Goal: Transaction & Acquisition: Download file/media

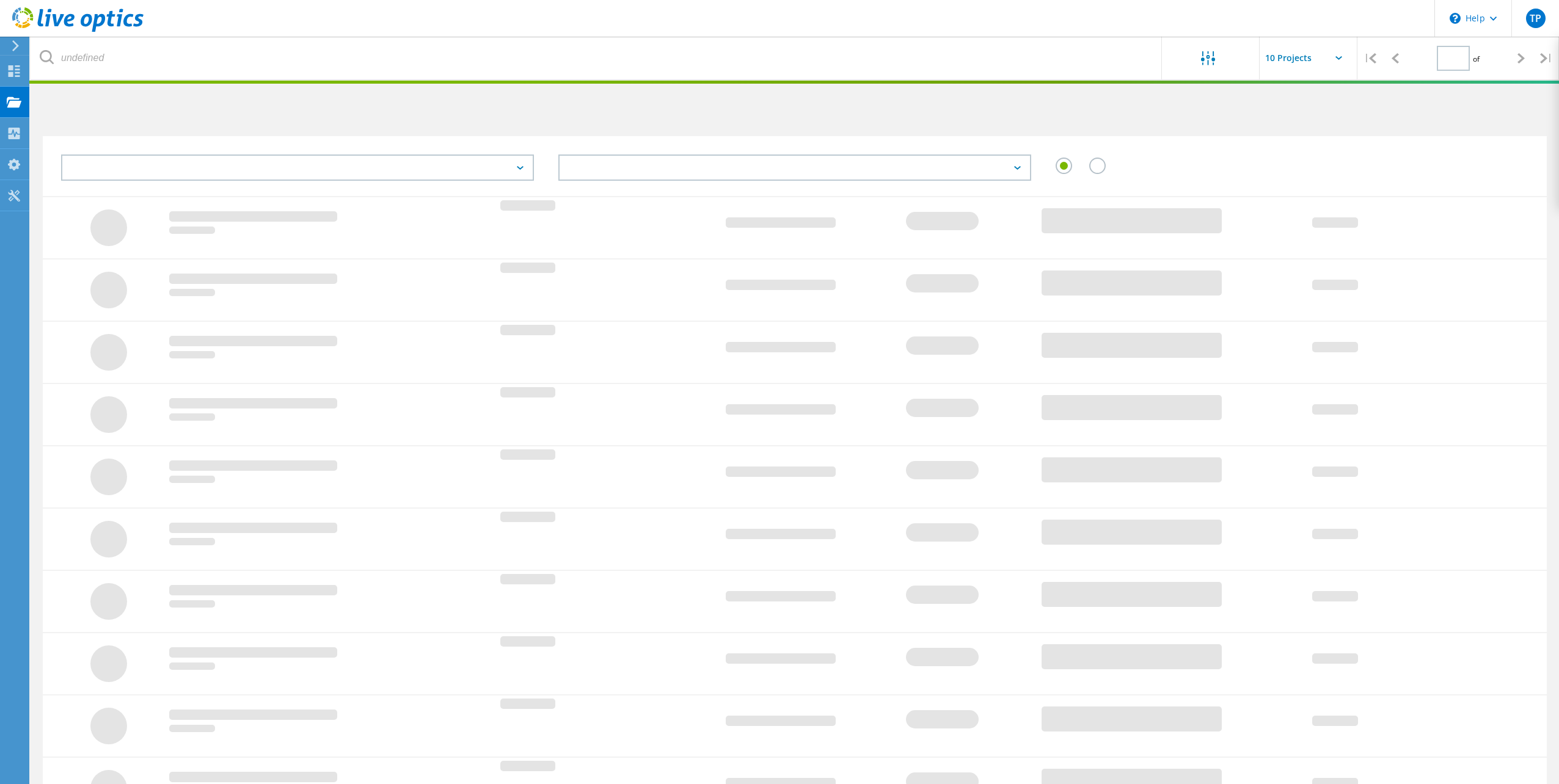
type input "1"
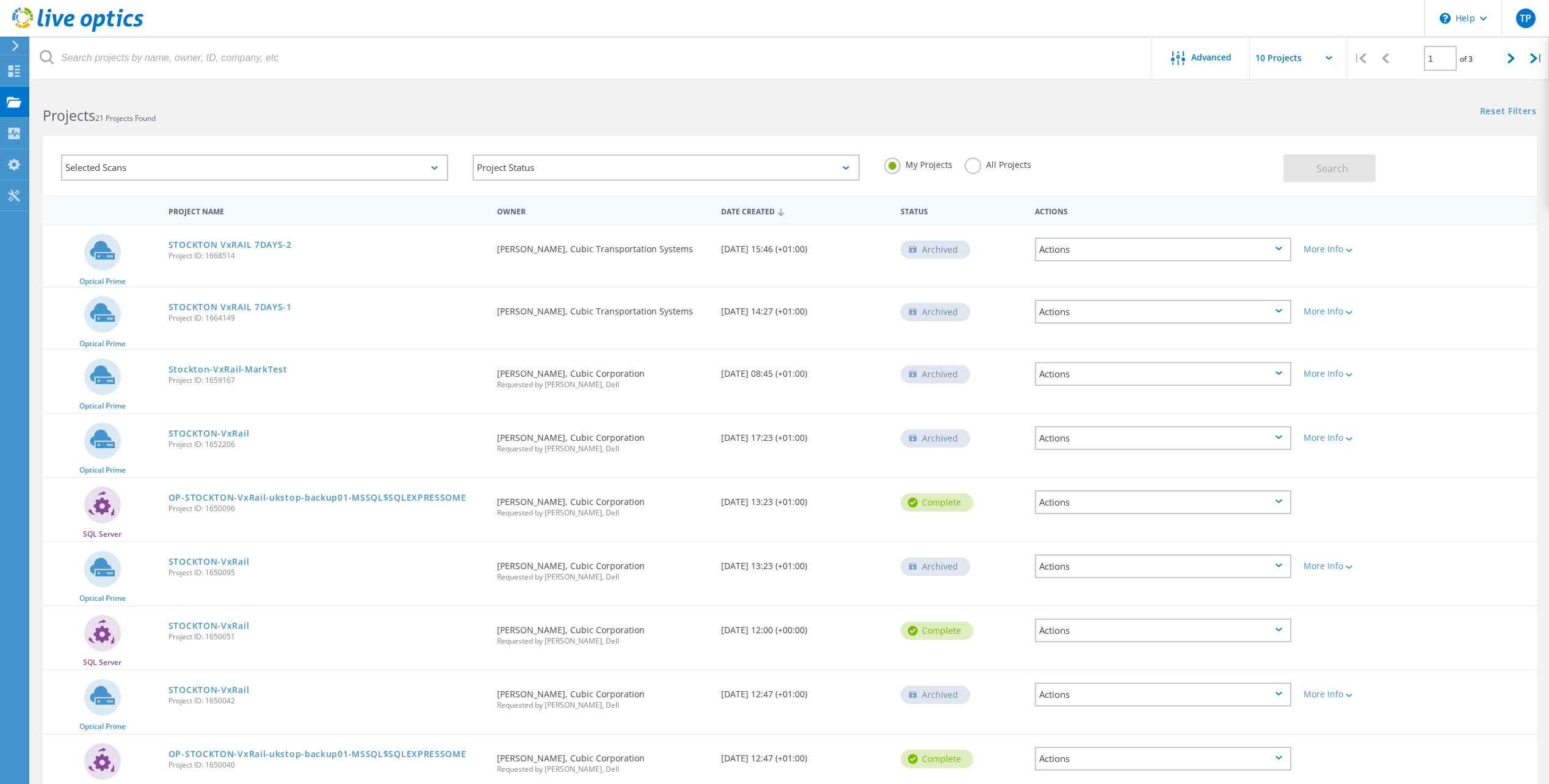
click at [780, 210] on icon at bounding box center [781, 213] width 6 height 8
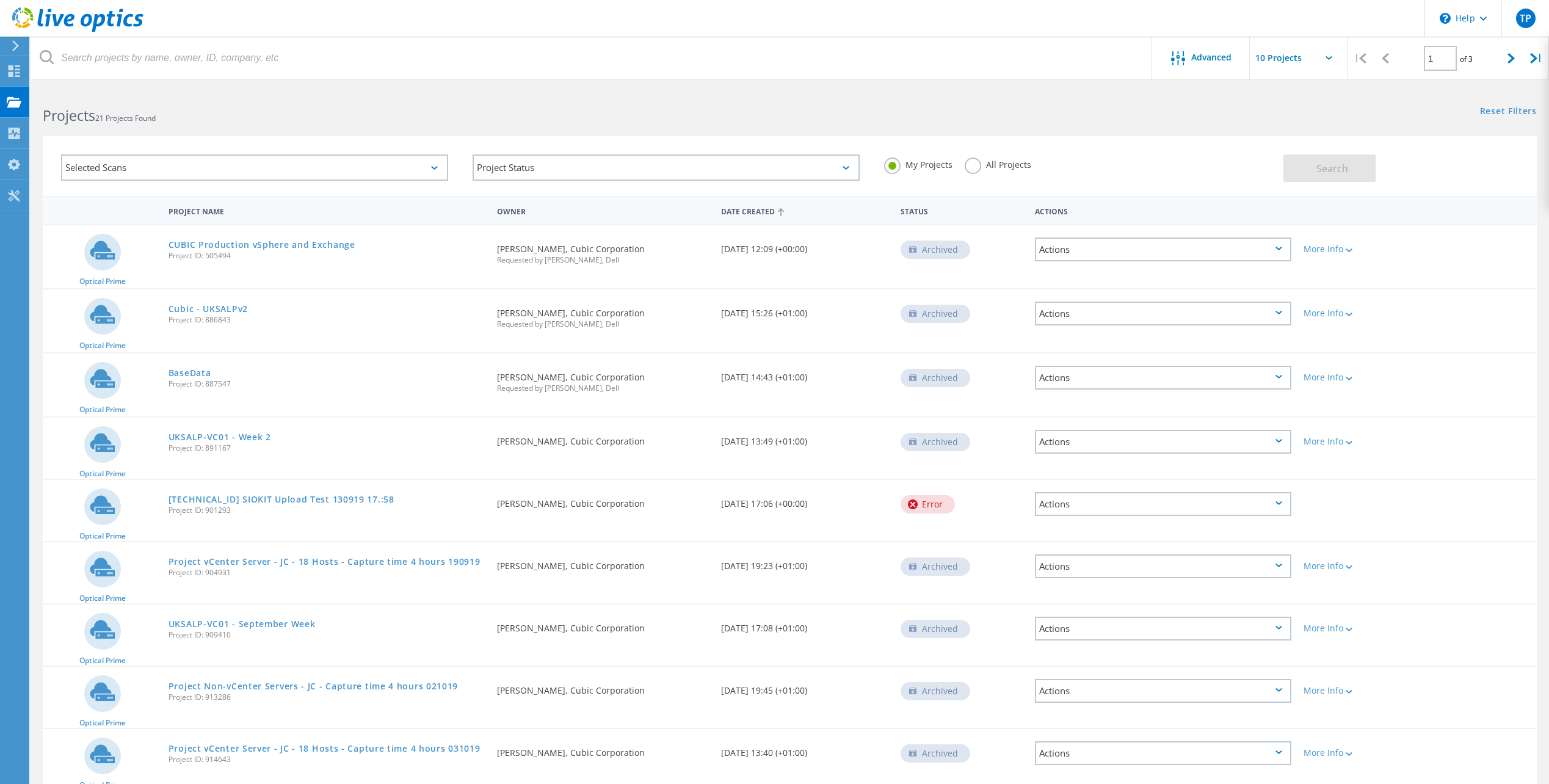
click at [780, 210] on icon at bounding box center [781, 213] width 6 height 8
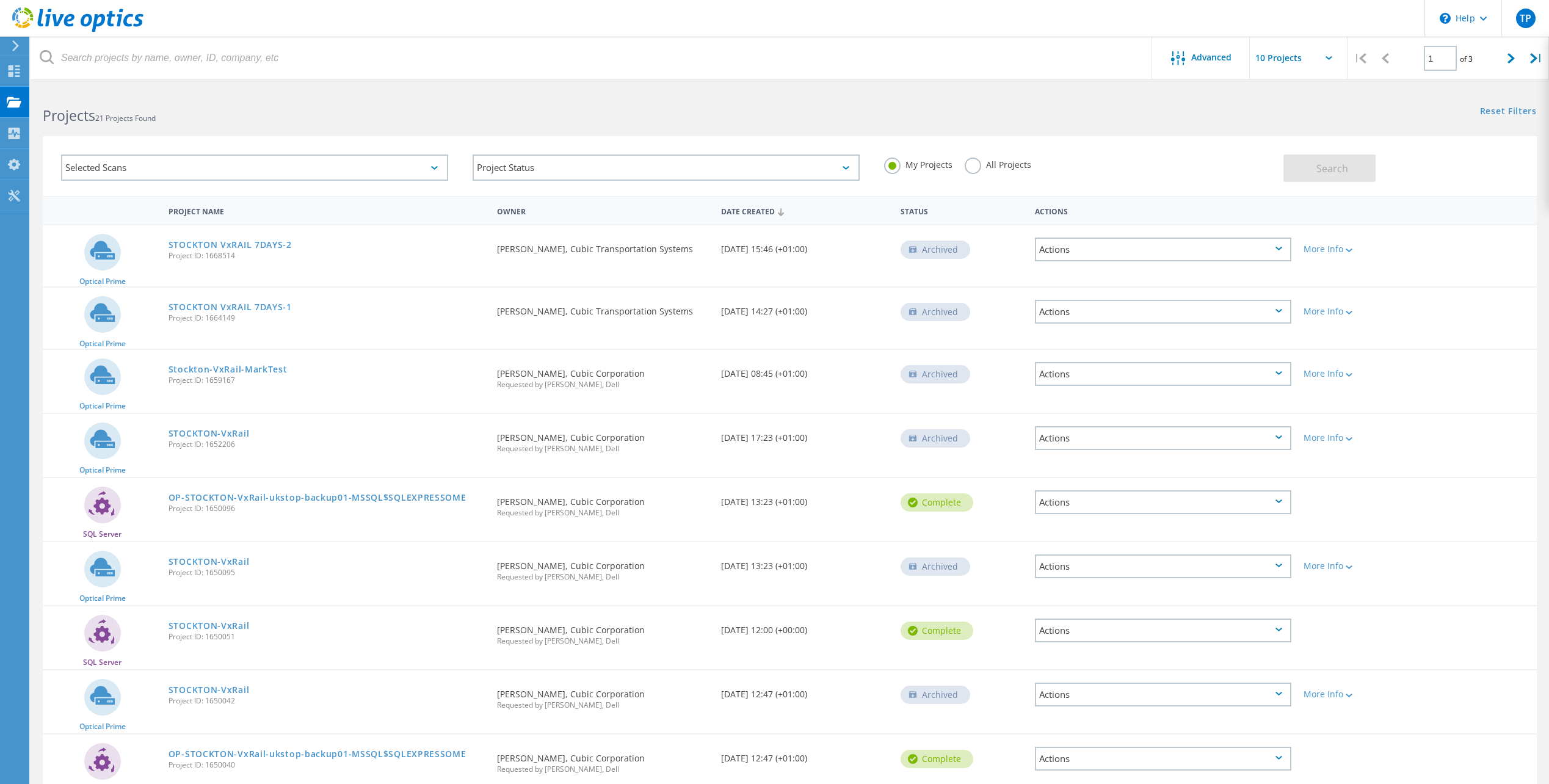
click at [696, 29] on header "\n Help Explore Helpful Articles Contact Support TP End User Tom Pike-Wilson to…" at bounding box center [774, 18] width 1549 height 37
click at [180, 151] on div "Selected Scans" at bounding box center [255, 168] width 411 height 50
click at [976, 168] on label "All Projects" at bounding box center [998, 163] width 67 height 12
click at [0, 0] on input "All Projects" at bounding box center [0, 0] width 0 height 0
click at [1321, 168] on span "Search" at bounding box center [1332, 169] width 32 height 14
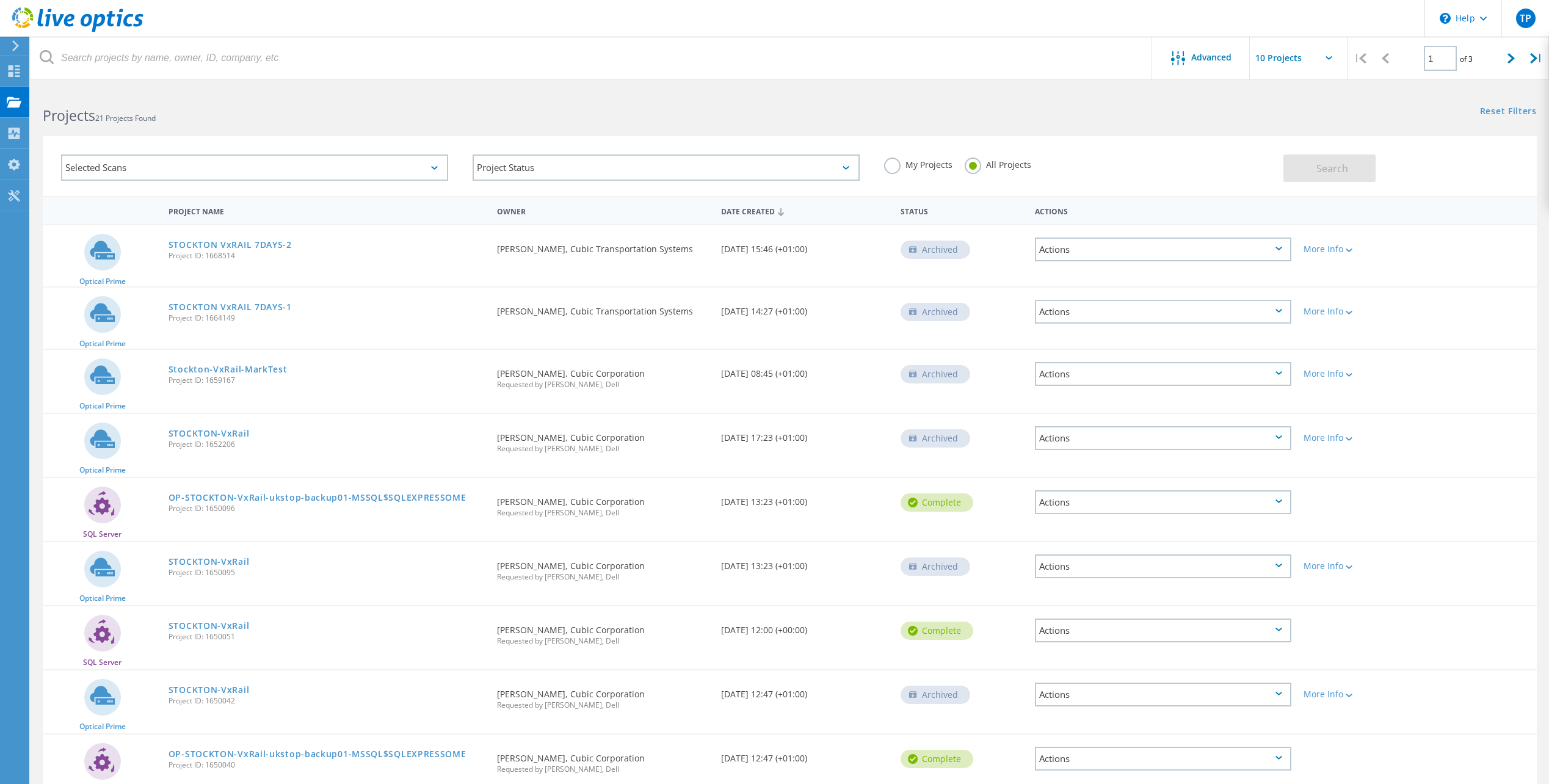
click at [332, 168] on div "Selected Scans" at bounding box center [255, 168] width 387 height 27
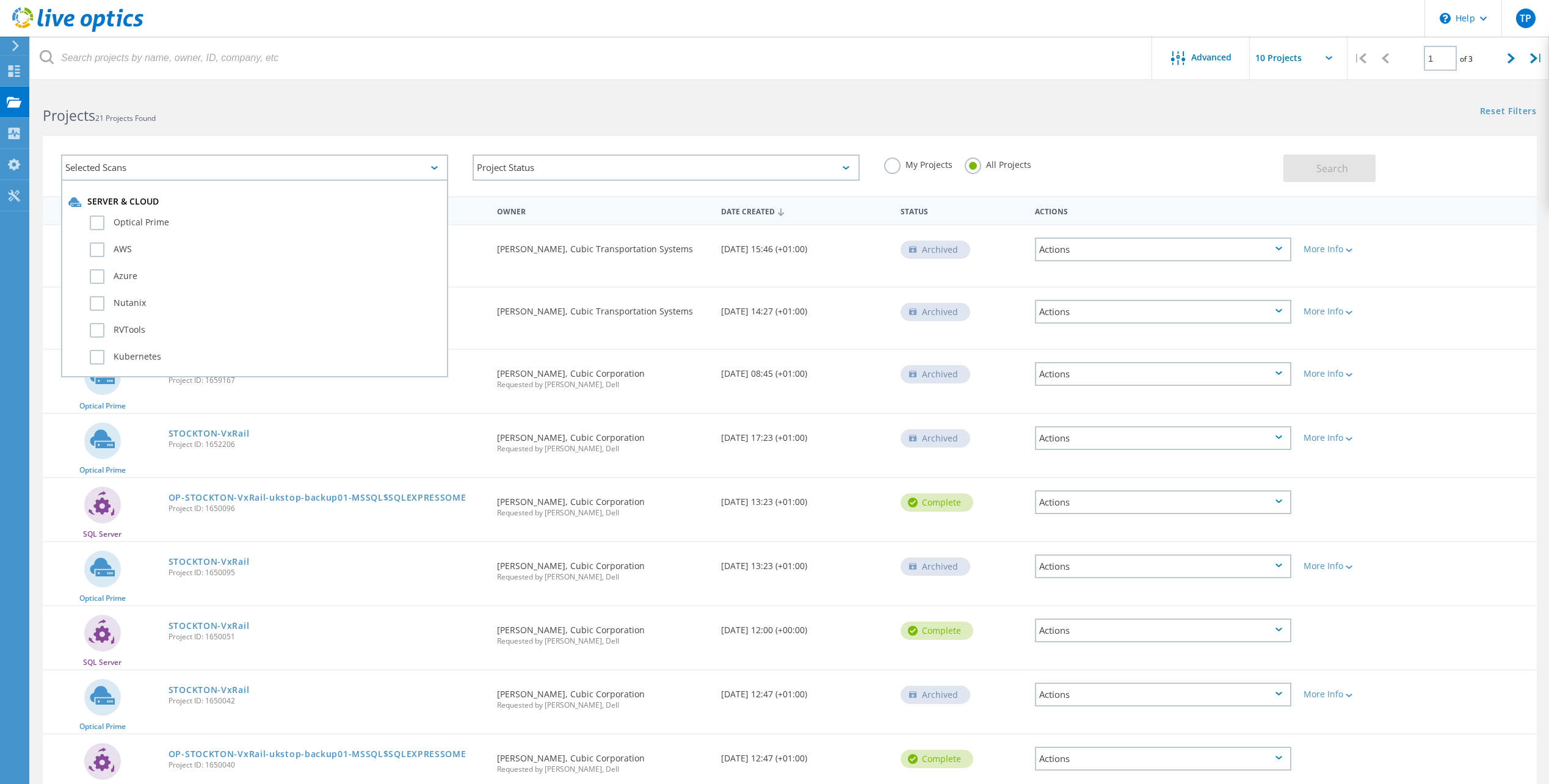
click at [332, 168] on div "Selected Scans" at bounding box center [255, 168] width 387 height 27
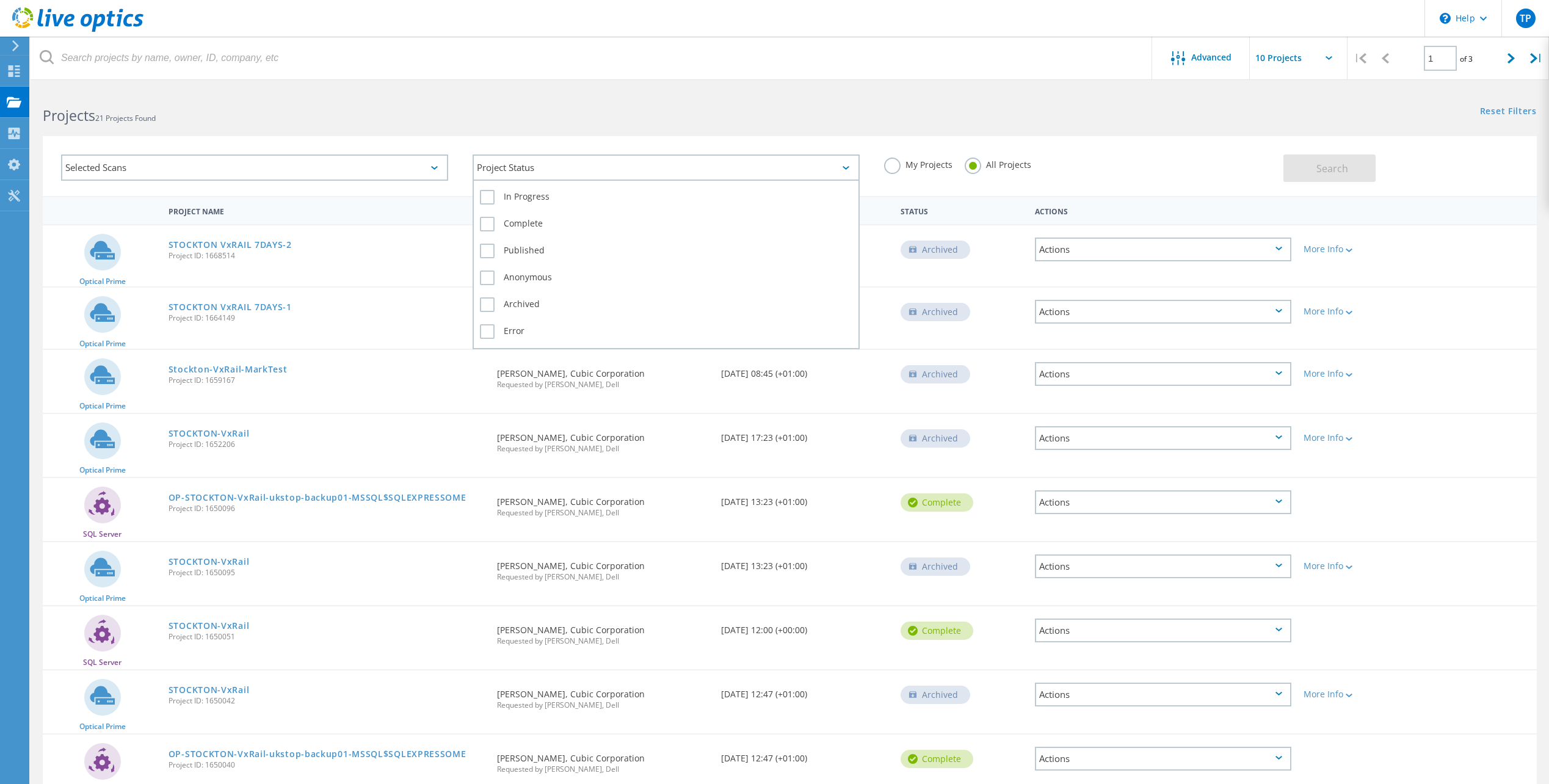
click at [559, 178] on div "Project Status" at bounding box center [666, 168] width 387 height 27
click at [426, 120] on h2 "Projects 21 Projects Found" at bounding box center [410, 116] width 734 height 20
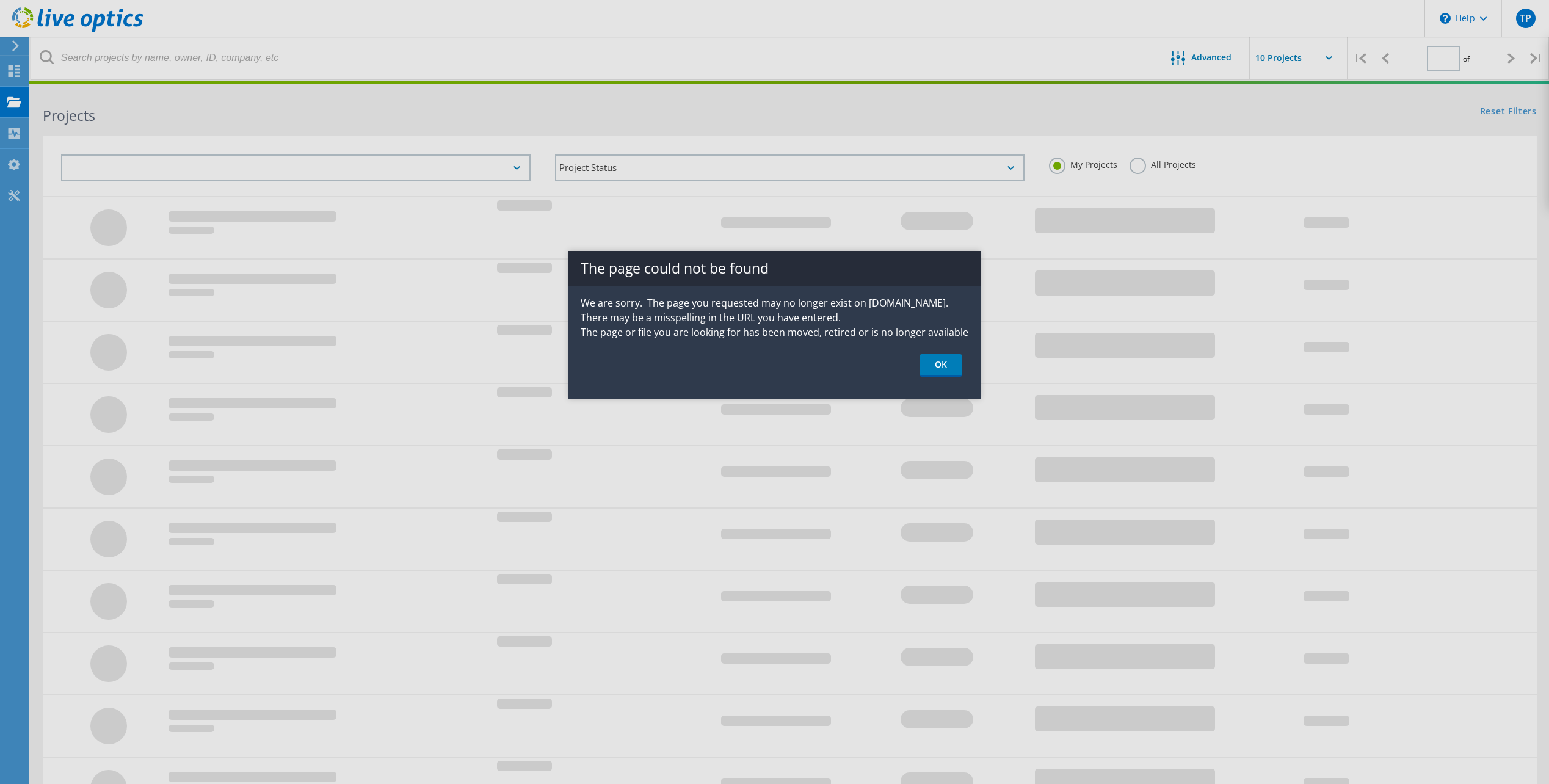
type input "1"
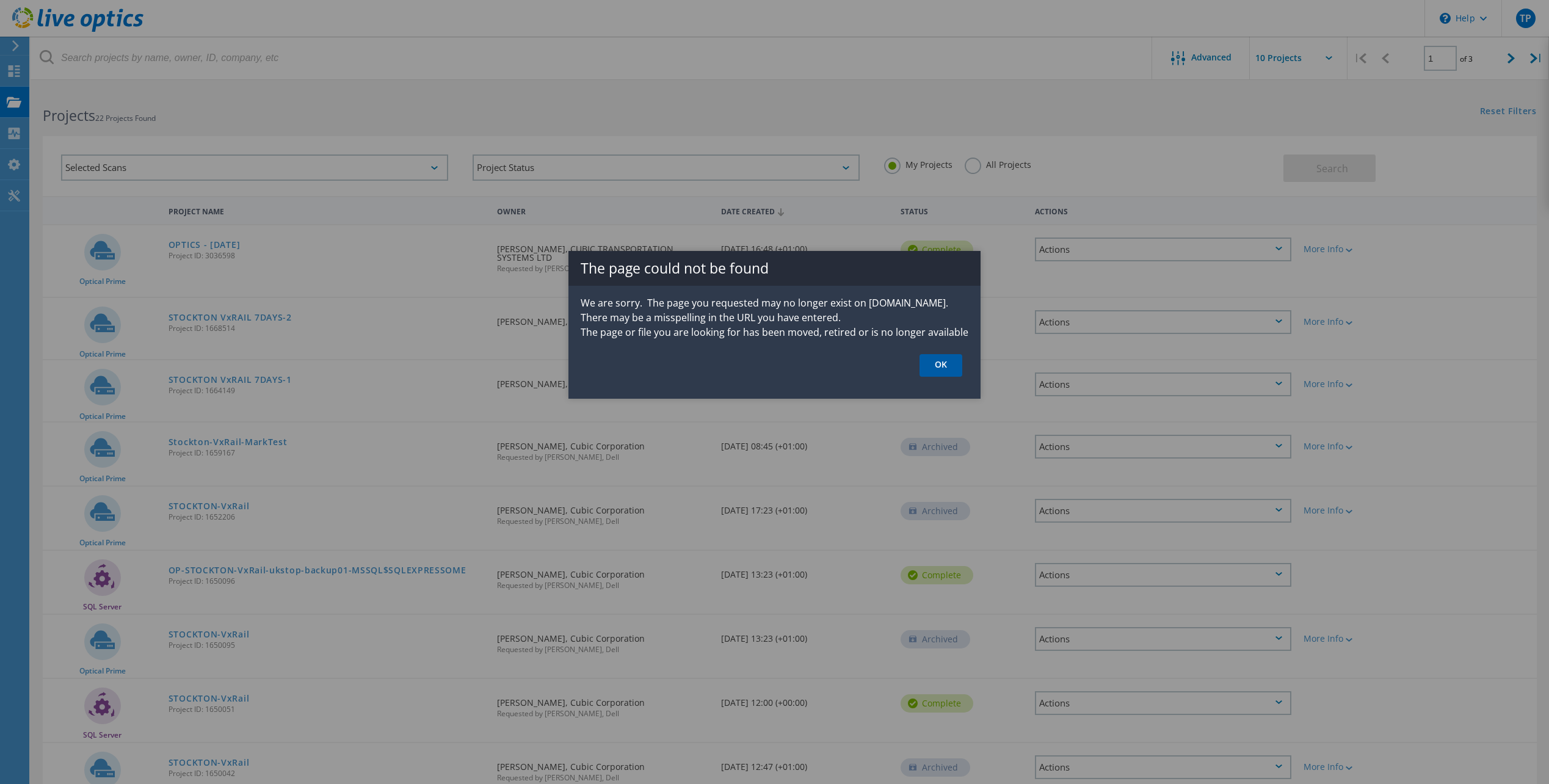
click at [950, 362] on link "OK" at bounding box center [941, 365] width 43 height 22
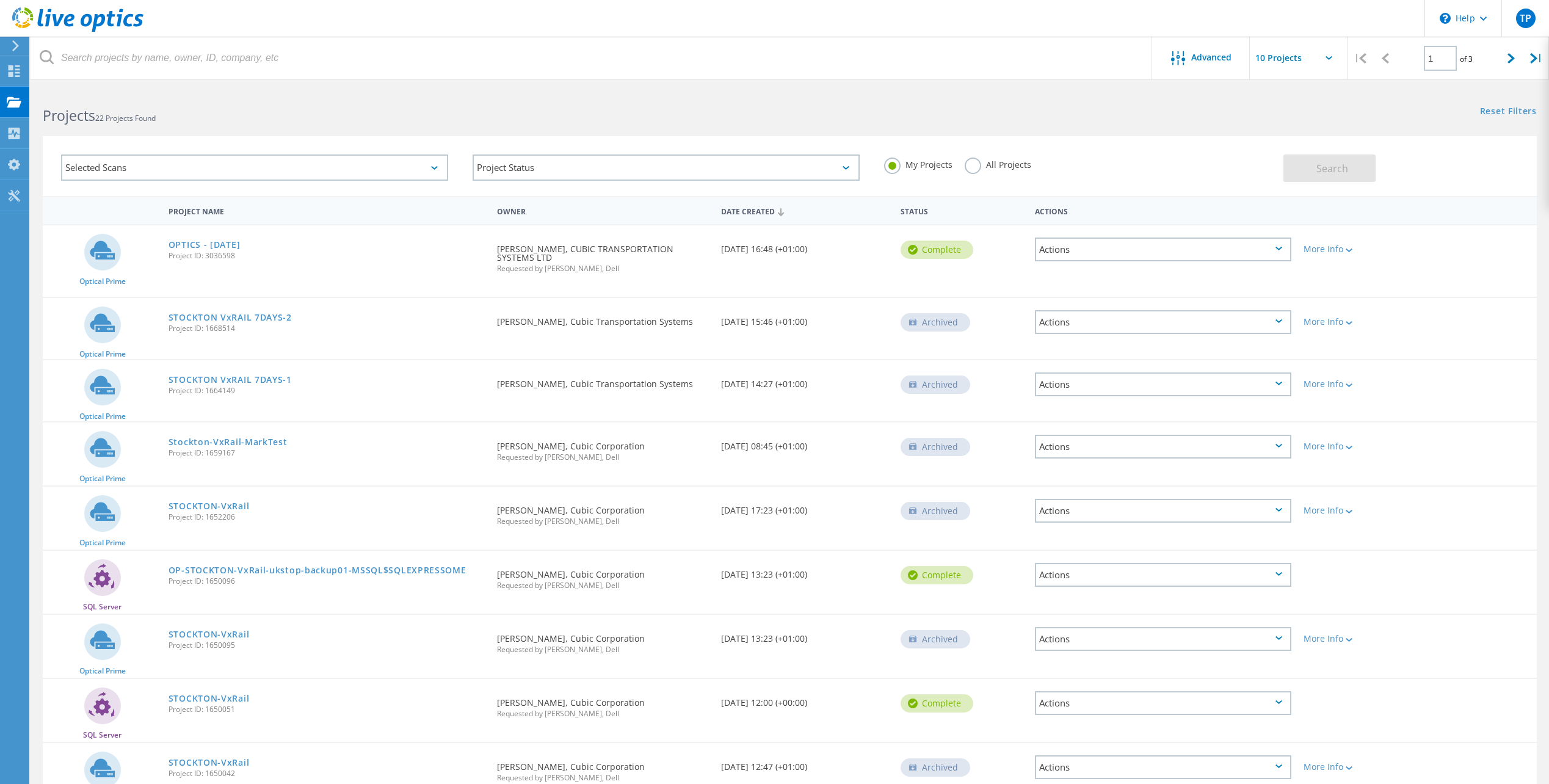
click at [168, 80] on div at bounding box center [774, 82] width 1549 height 3
click at [1222, 56] on span "Advanced" at bounding box center [1211, 57] width 40 height 9
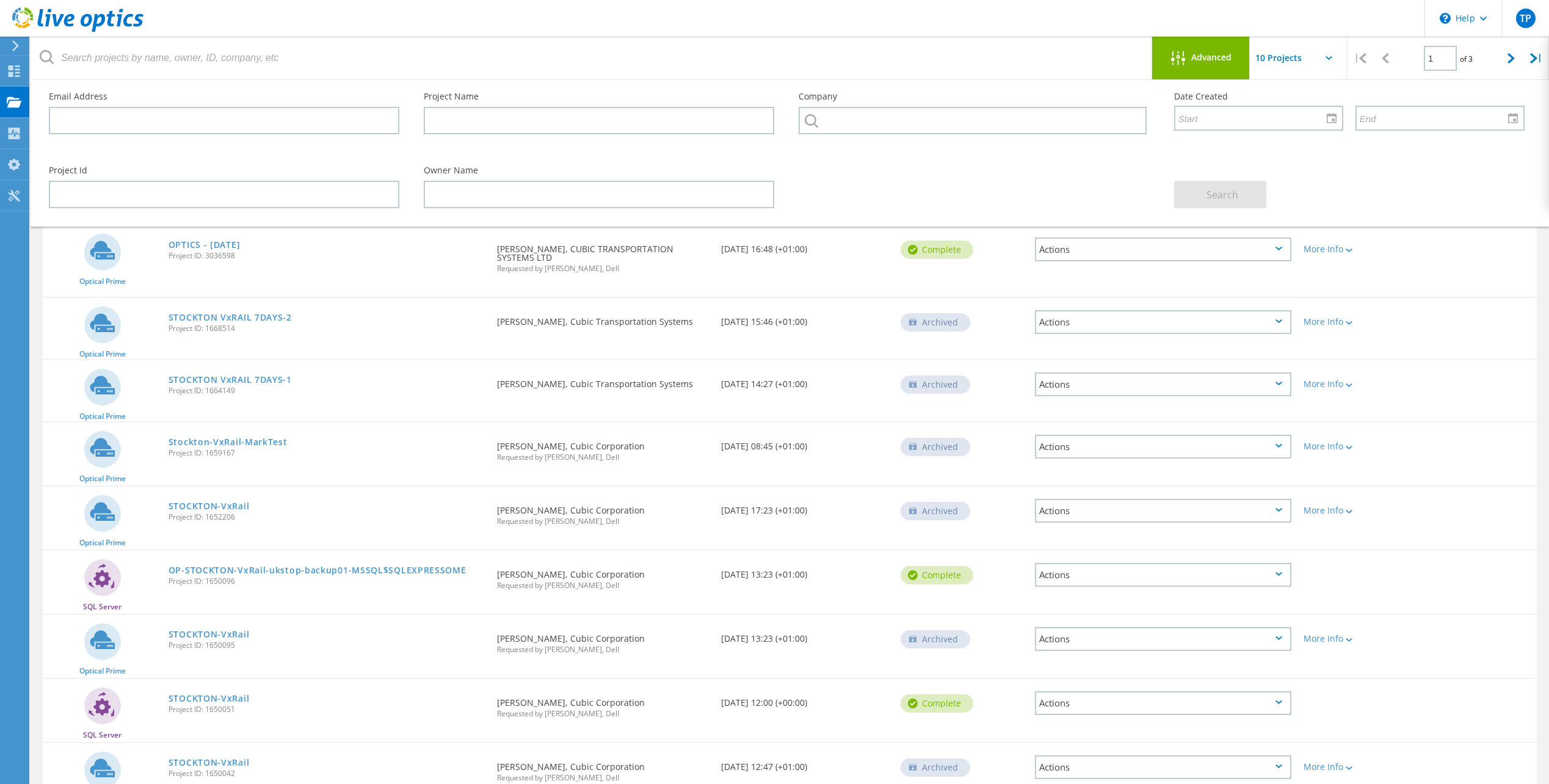
click at [1222, 56] on span "Advanced" at bounding box center [1211, 57] width 40 height 9
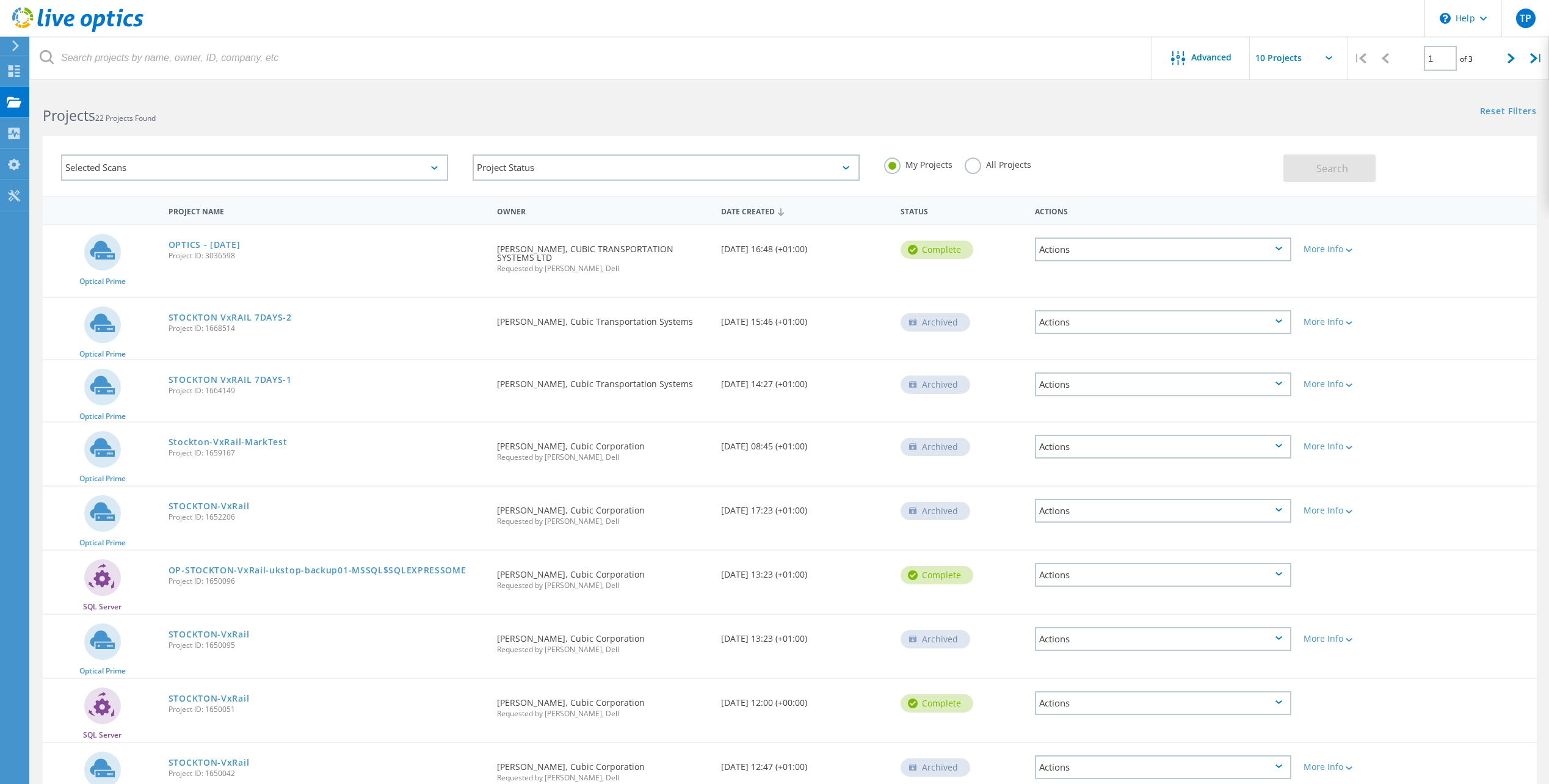
click at [16, 42] on icon at bounding box center [15, 46] width 9 height 11
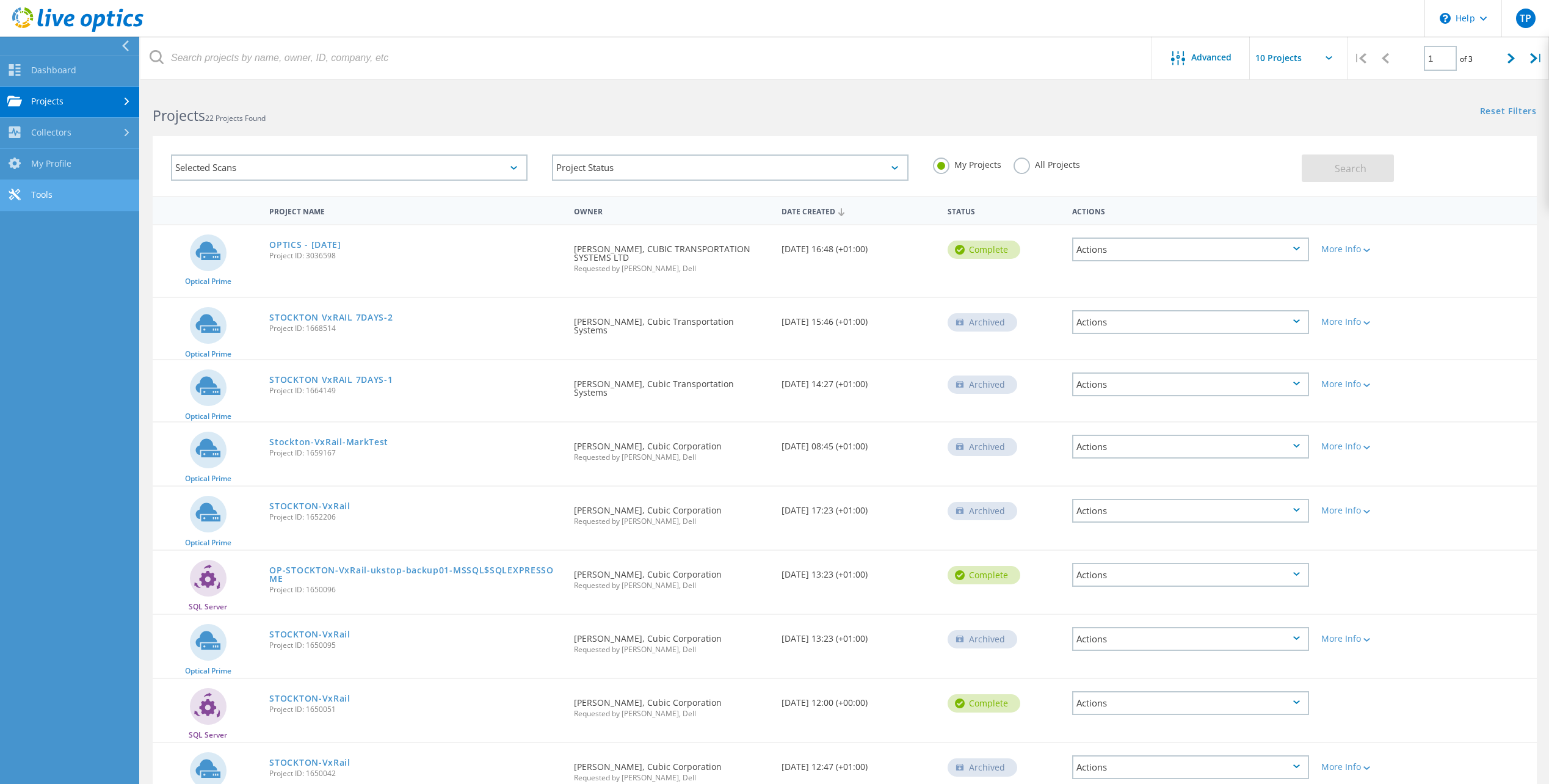
click at [52, 193] on link "Tools" at bounding box center [69, 195] width 139 height 31
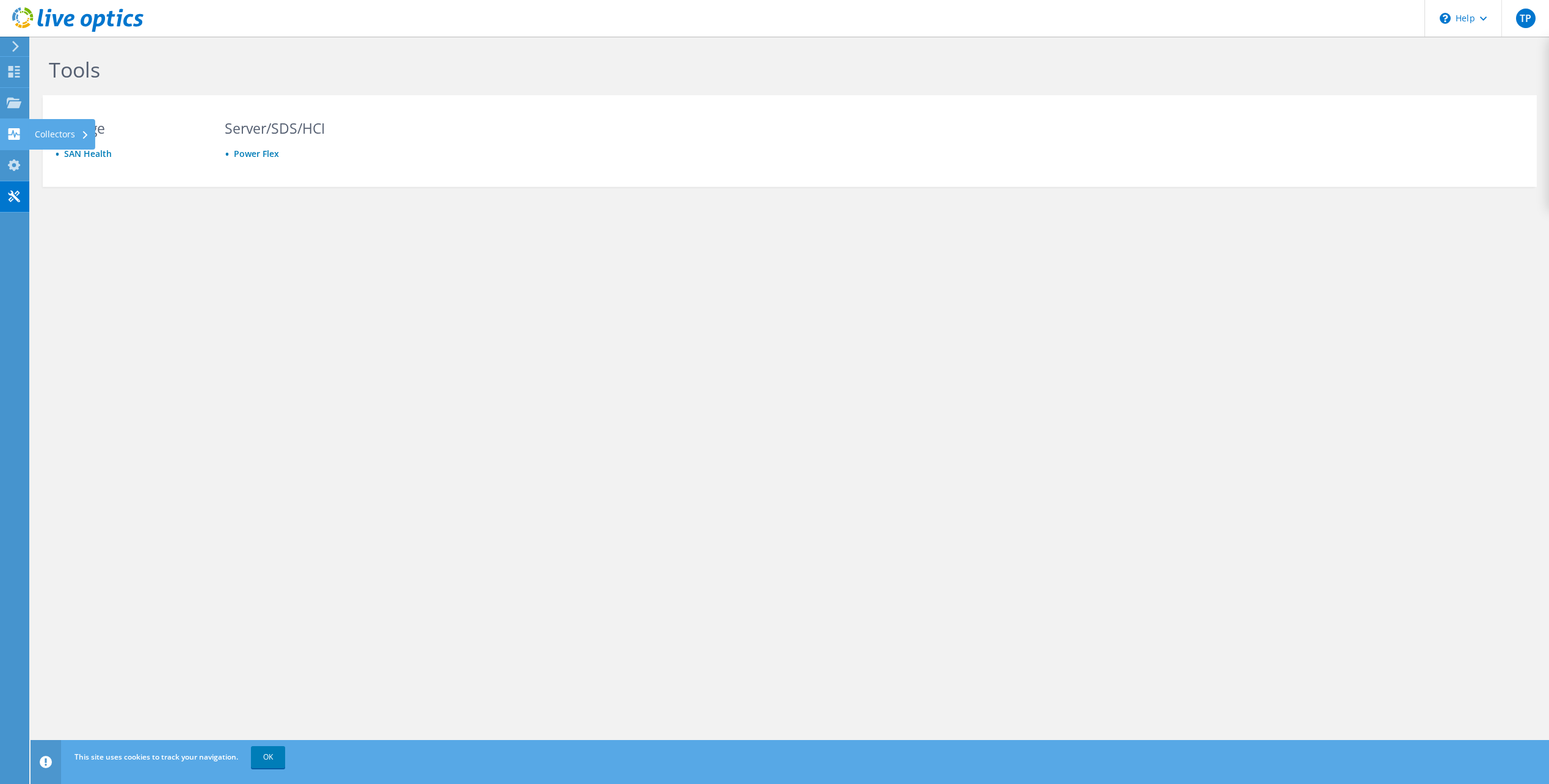
click at [49, 133] on div "Collectors" at bounding box center [62, 134] width 67 height 31
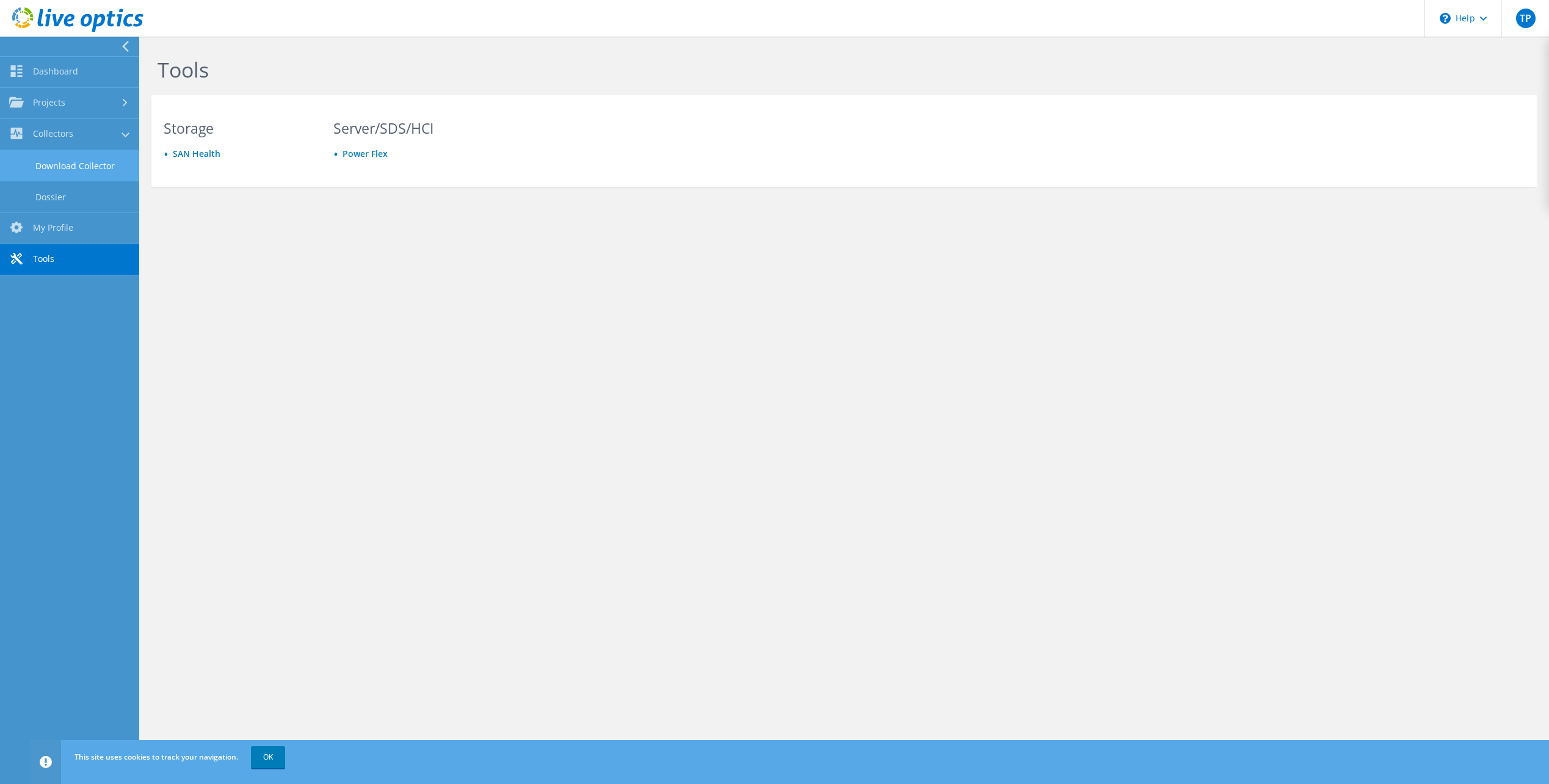
click at [62, 166] on link "Download Collector" at bounding box center [69, 166] width 139 height 31
